Goal: Understand process/instructions: Learn how to perform a task or action

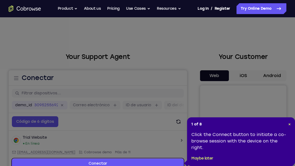
click at [278, 80] on icon at bounding box center [147, 84] width 295 height 168
click at [289, 125] on span "×" at bounding box center [290, 124] width 2 height 5
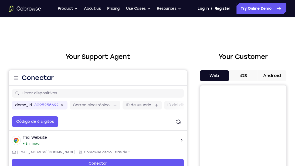
click at [272, 79] on button "Android" at bounding box center [272, 75] width 29 height 11
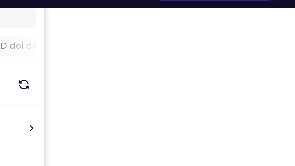
scroll to position [72, 0]
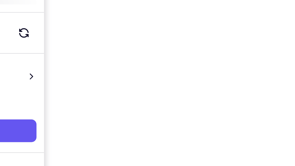
click at [287, 82] on div "Your Support Agent Your Customer Web iOS Android Next Steps We’d be happy to gi…" at bounding box center [147, 124] width 295 height 356
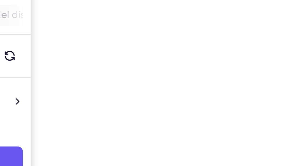
scroll to position [63, 0]
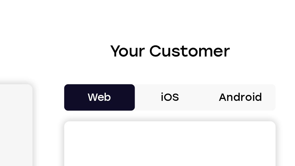
click at [270, 75] on button "Android" at bounding box center [272, 75] width 29 height 11
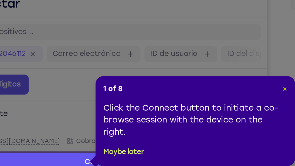
click at [198, 122] on span "×" at bounding box center [197, 124] width 2 height 5
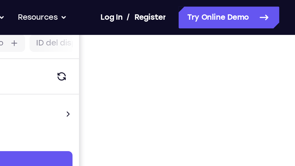
scroll to position [59, 0]
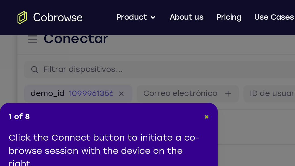
click at [103, 58] on span "×" at bounding box center [102, 58] width 2 height 5
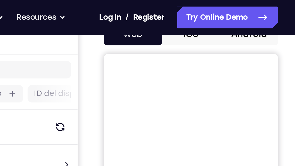
click at [271, 21] on button "Android" at bounding box center [272, 17] width 29 height 11
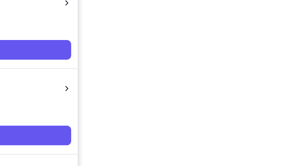
scroll to position [69, 0]
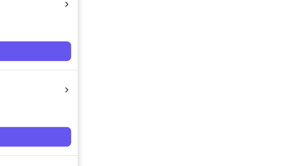
click at [286, 114] on div at bounding box center [243, 99] width 86 height 166
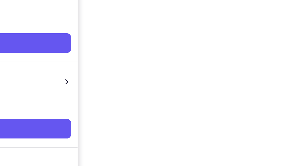
scroll to position [84, 0]
